Goal: Task Accomplishment & Management: Use online tool/utility

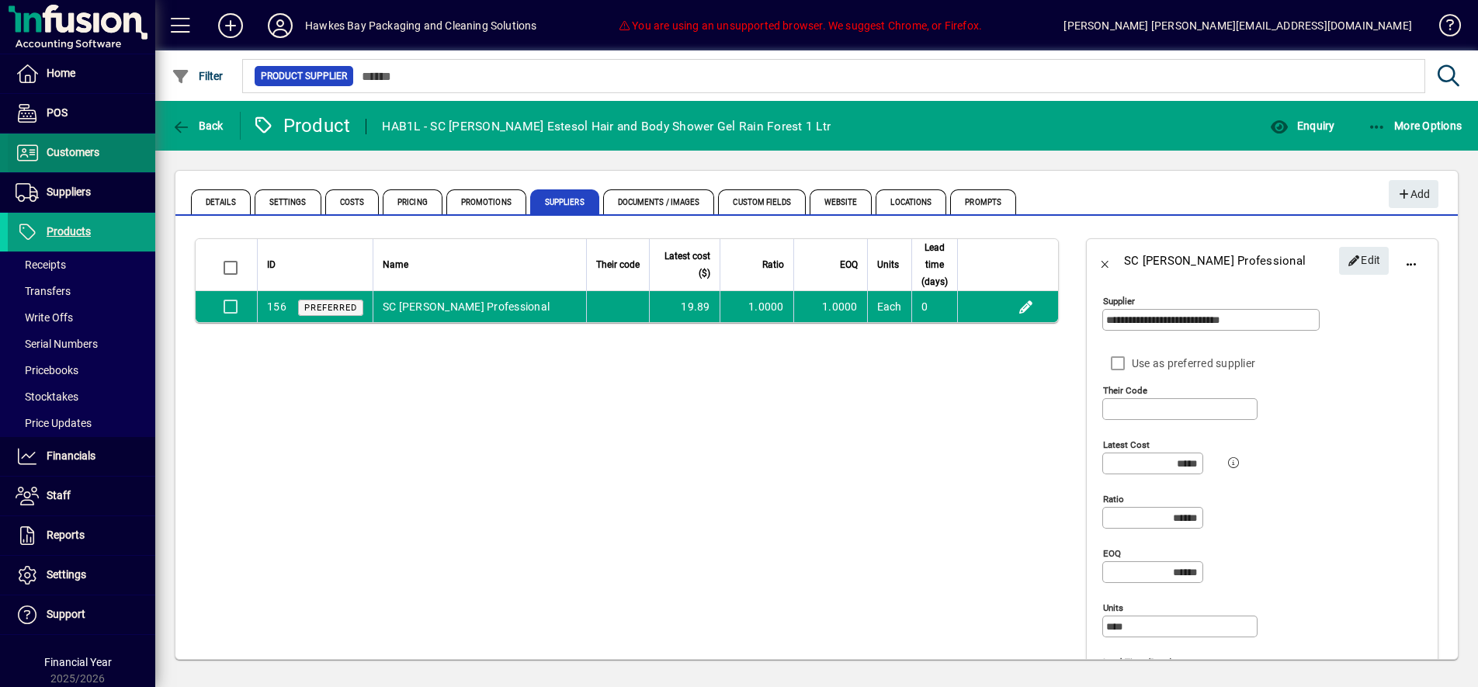
scroll to position [27, 0]
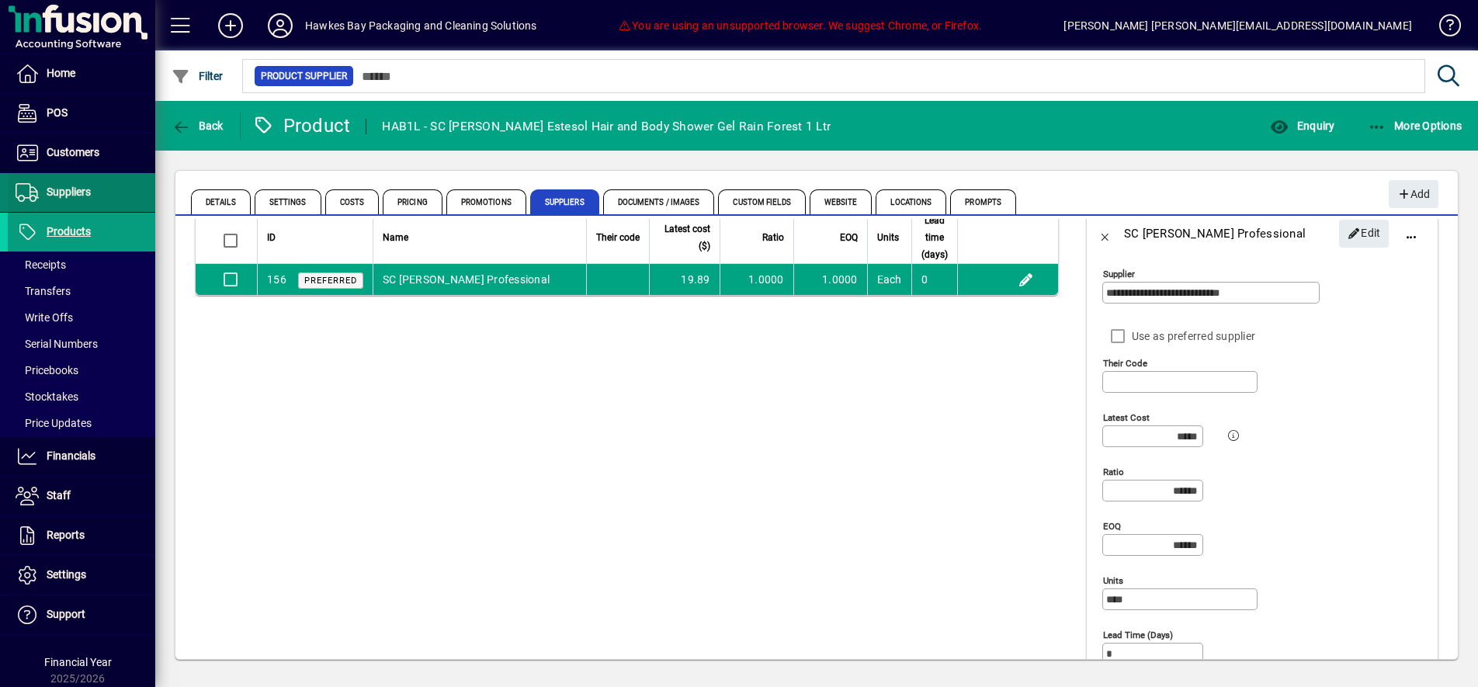
drag, startPoint x: 73, startPoint y: 142, endPoint x: 75, endPoint y: 211, distance: 69.1
click at [72, 142] on span at bounding box center [81, 152] width 147 height 37
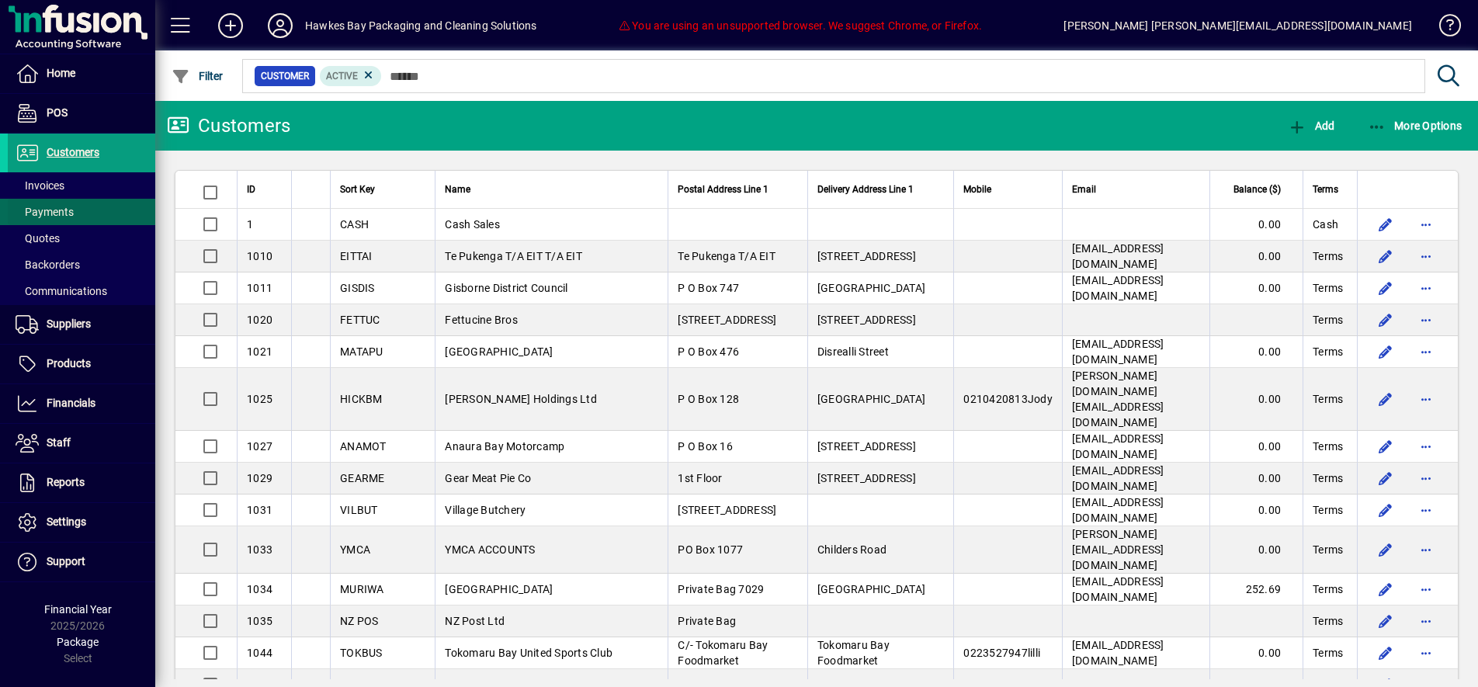
click at [72, 191] on span at bounding box center [81, 185] width 147 height 37
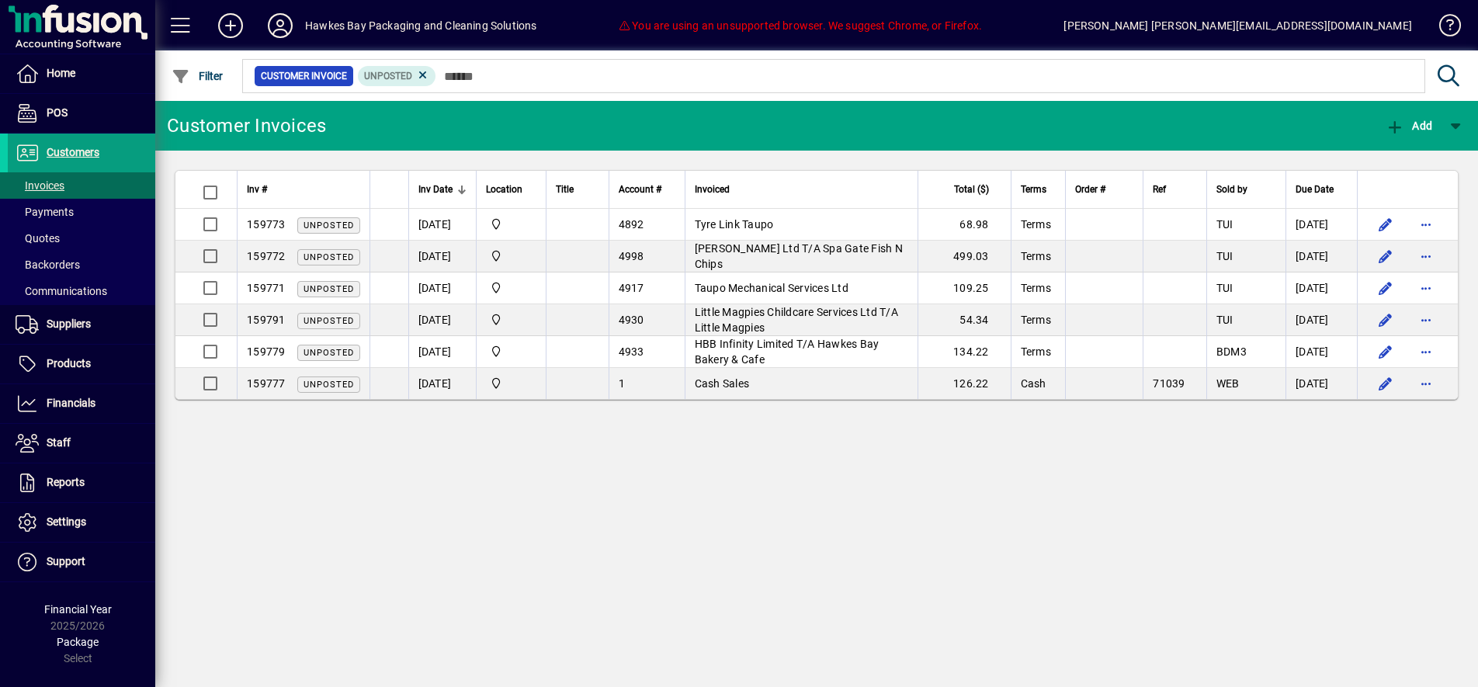
click at [643, 316] on span "4930" at bounding box center [632, 320] width 26 height 12
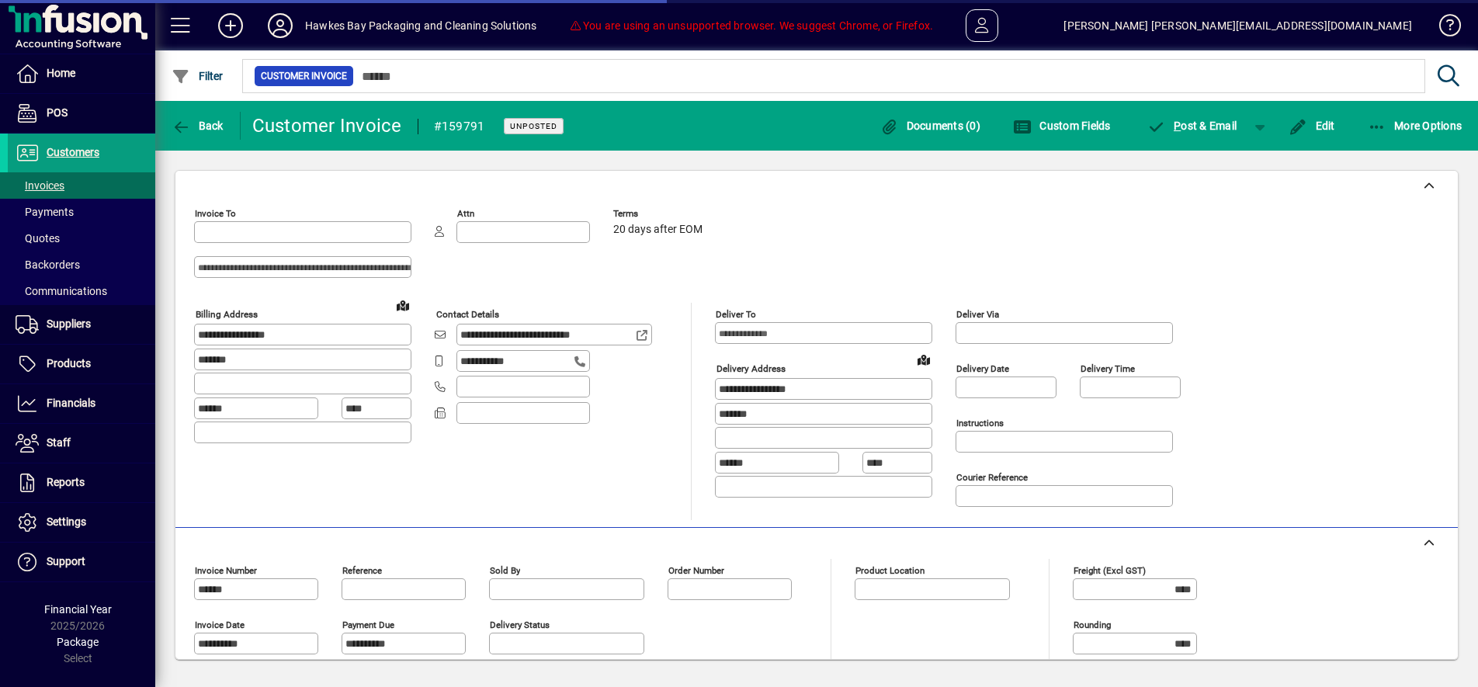
type input "**********"
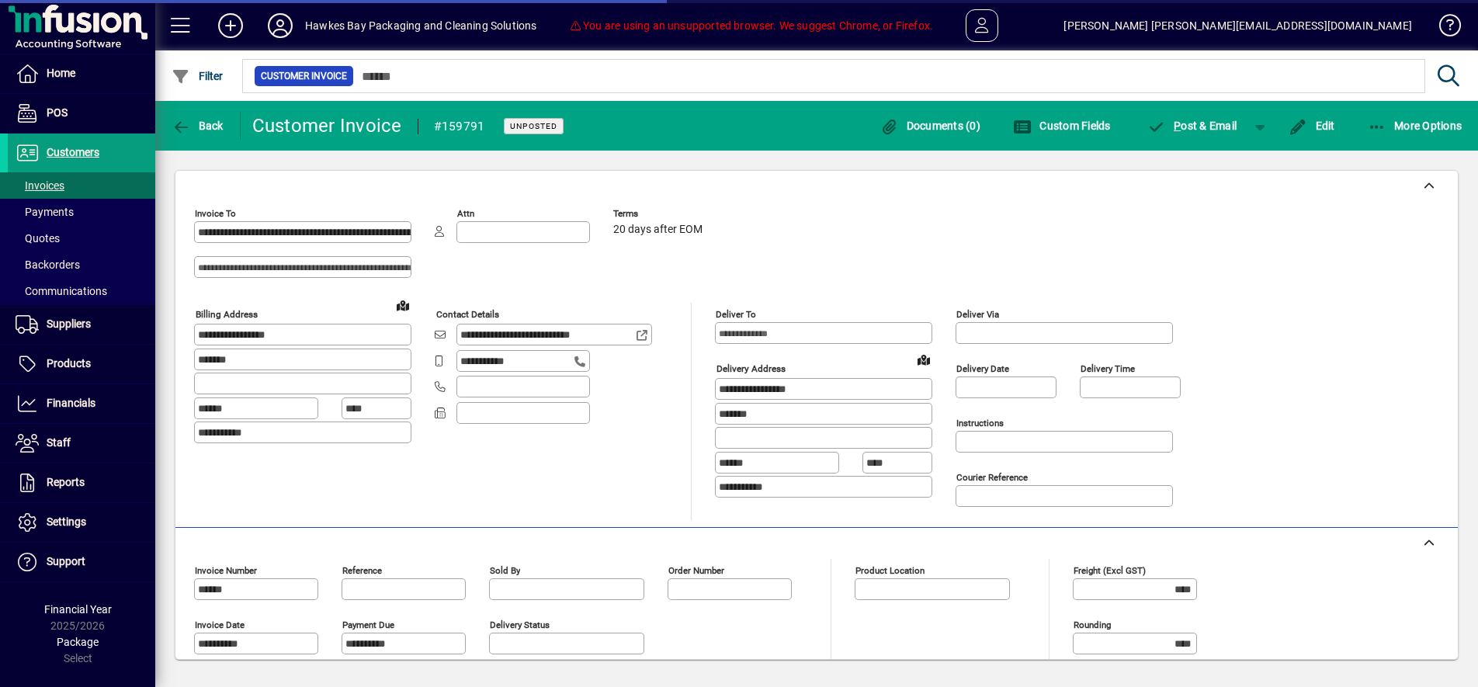
type input "*******"
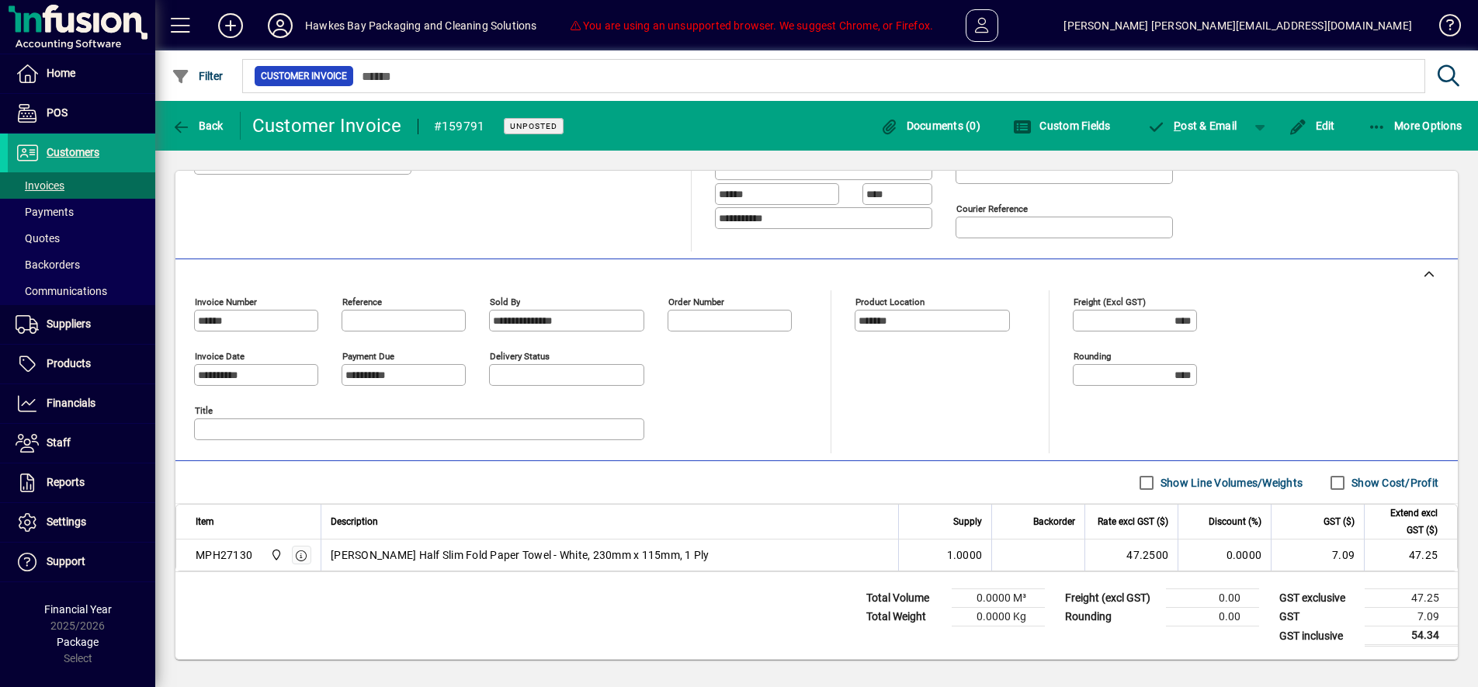
scroll to position [271, 0]
click at [299, 560] on icon "button" at bounding box center [302, 555] width 14 height 11
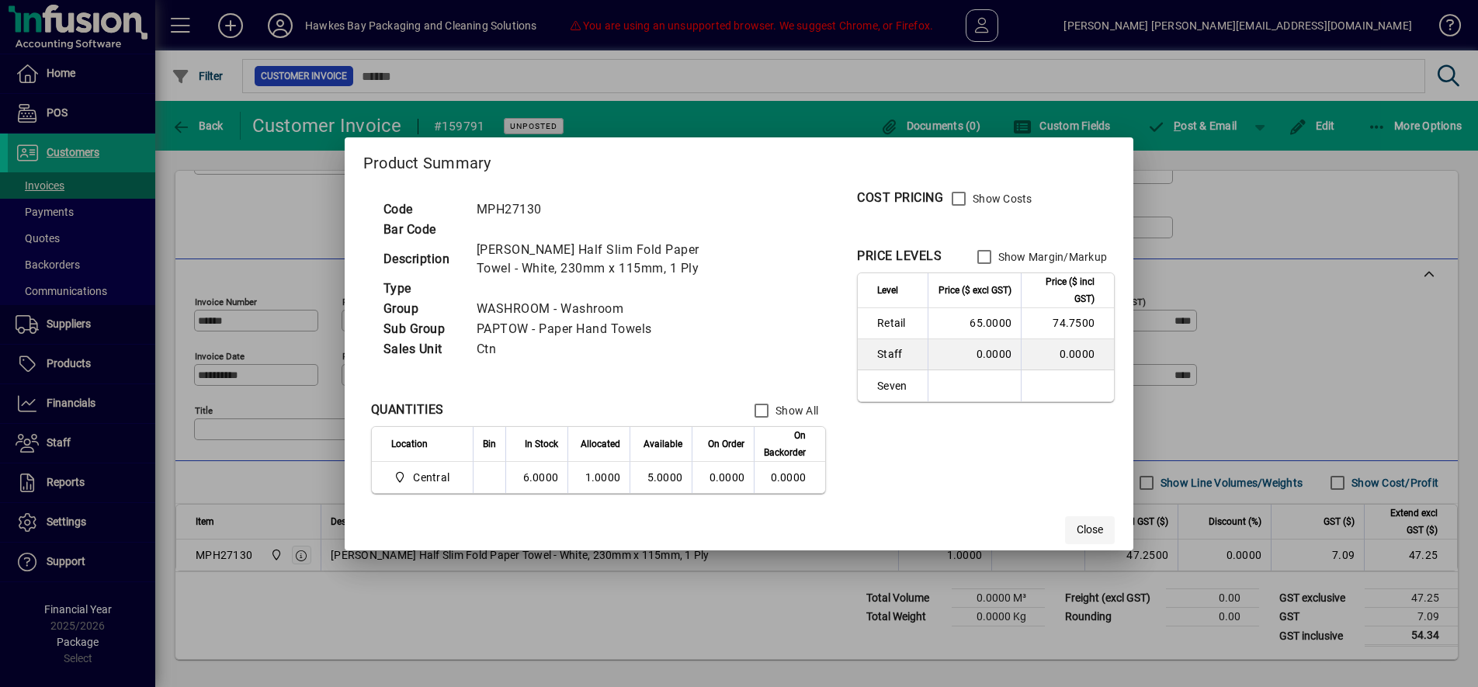
click at [1089, 522] on span "Close" at bounding box center [1089, 530] width 26 height 16
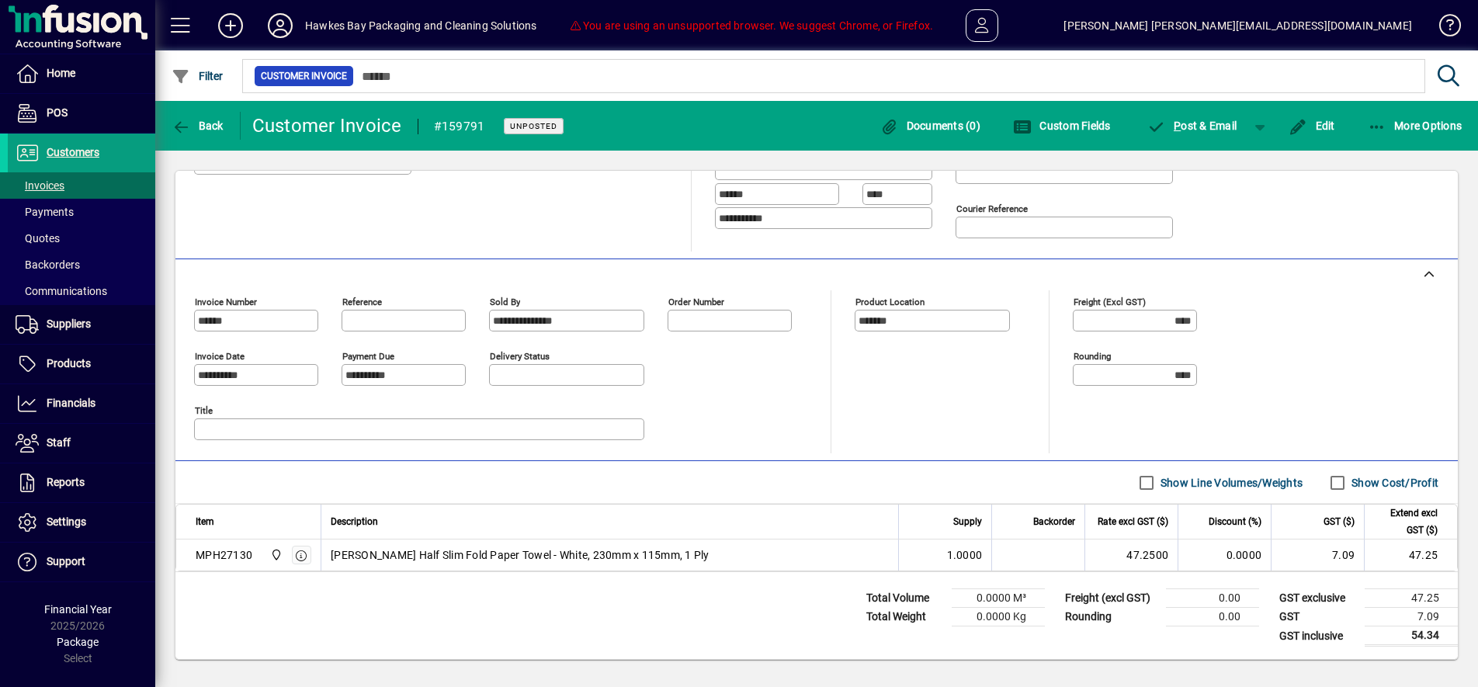
scroll to position [0, 0]
